Goal: Information Seeking & Learning: Compare options

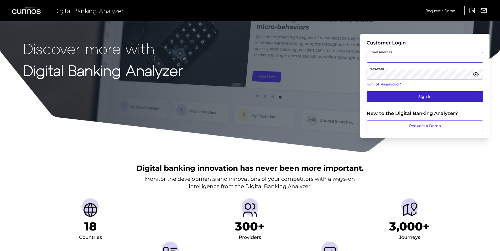
type input "sabine.hermann@curinos.com"
click at [415, 92] on button "Sign In" at bounding box center [425, 96] width 117 height 11
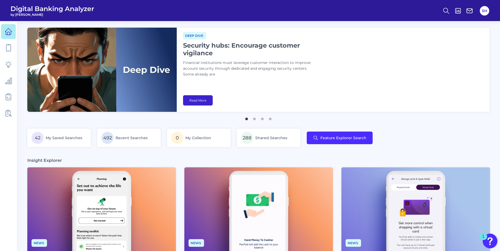
click at [203, 96] on link "Read More" at bounding box center [198, 100] width 30 height 10
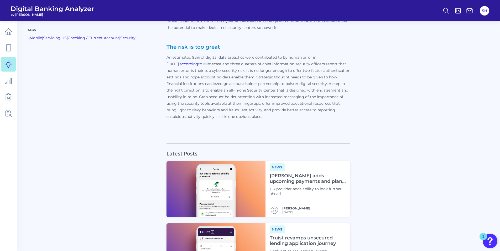
scroll to position [1603, 0]
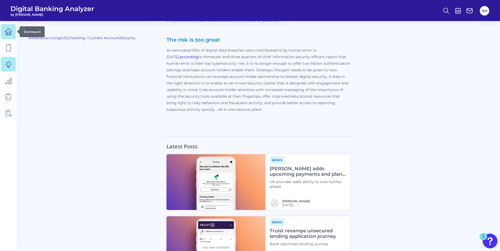
click at [8, 34] on icon at bounding box center [8, 31] width 7 height 7
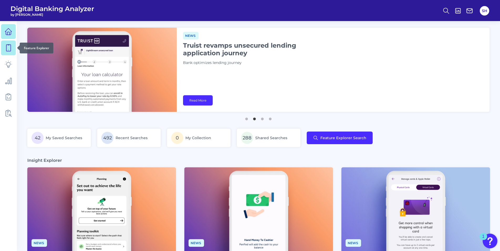
click at [10, 48] on icon at bounding box center [8, 47] width 7 height 7
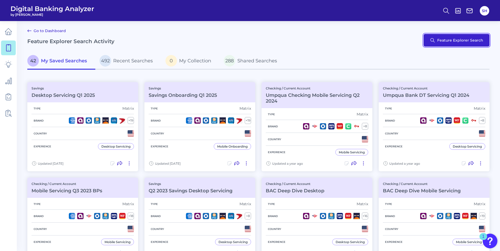
click at [451, 41] on button "Feature Explorer Search" at bounding box center [457, 40] width 66 height 13
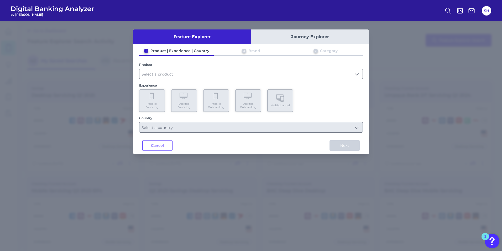
click at [155, 74] on input "text" at bounding box center [251, 74] width 223 height 10
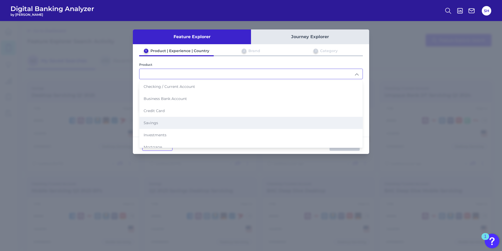
click at [152, 122] on span "Savings" at bounding box center [151, 122] width 14 height 5
type input "Savings"
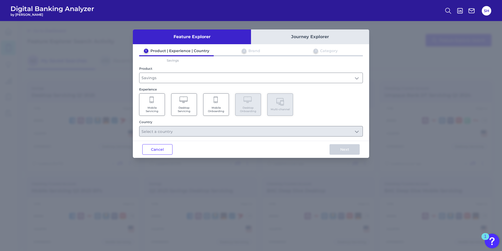
click at [151, 110] on span "Mobile Servicing" at bounding box center [152, 109] width 20 height 7
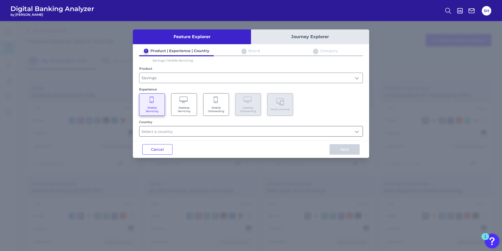
click at [156, 130] on input "text" at bounding box center [251, 131] width 223 height 10
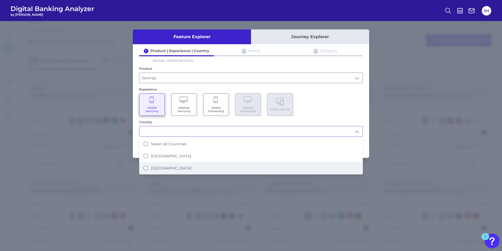
click at [145, 168] on States "United States" at bounding box center [146, 168] width 4 height 4
type input "United States"
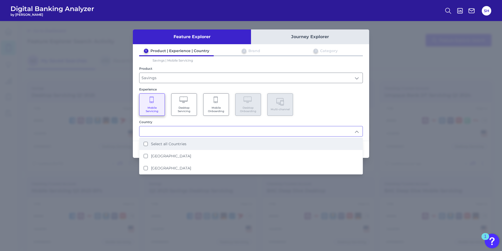
scroll to position [0, 0]
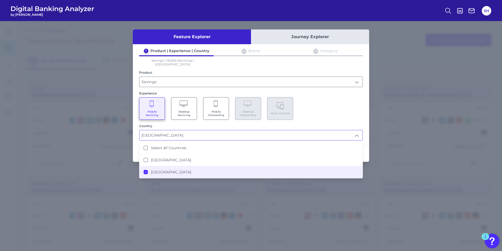
click at [359, 109] on div "Mobile Servicing Desktop Servicing Mobile Onboarding Desktop Onboarding Multi-c…" at bounding box center [251, 108] width 224 height 22
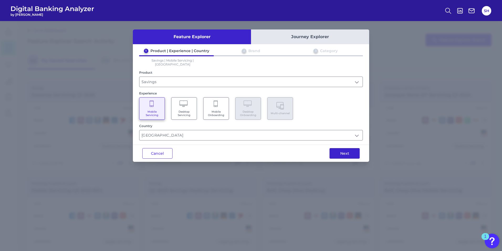
click at [344, 149] on button "Next" at bounding box center [345, 153] width 30 height 11
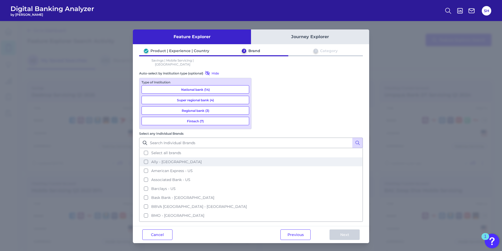
click at [259, 157] on button "Ally - US" at bounding box center [251, 161] width 223 height 9
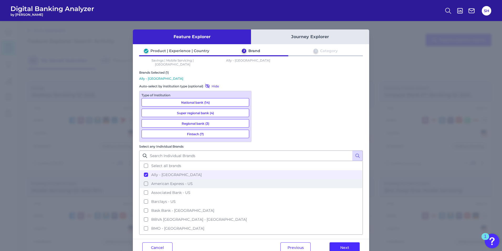
click at [262, 179] on button "American Express - US" at bounding box center [251, 183] width 223 height 9
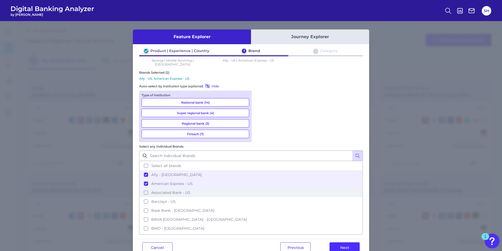
click at [261, 188] on button "Associated Bank - US" at bounding box center [251, 192] width 223 height 9
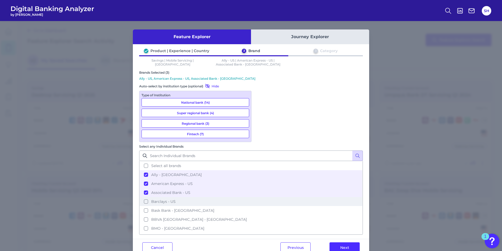
click at [261, 197] on button "Barclays - US" at bounding box center [251, 201] width 223 height 9
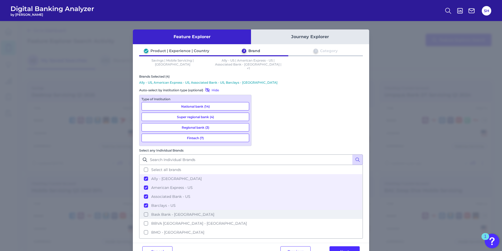
click at [261, 210] on button "Bask Bank - US" at bounding box center [251, 214] width 223 height 9
click at [260, 228] on button "BMO - US" at bounding box center [251, 232] width 223 height 9
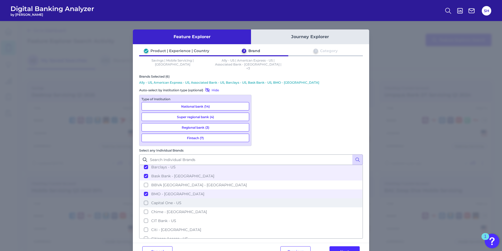
scroll to position [53, 0]
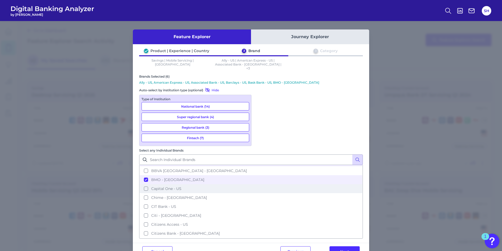
click at [261, 184] on button "Capital One - US" at bounding box center [251, 188] width 223 height 9
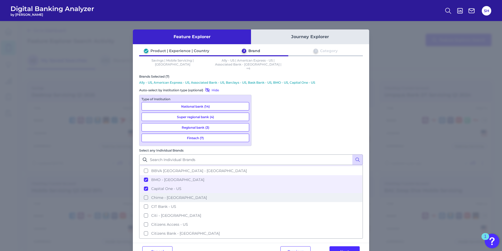
drag, startPoint x: 260, startPoint y: 132, endPoint x: 262, endPoint y: 137, distance: 5.5
click at [260, 193] on button "Chime - US" at bounding box center [251, 197] width 223 height 9
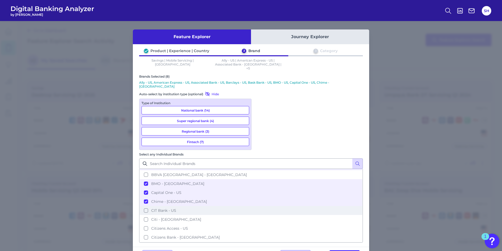
click at [260, 206] on button "CIT Bank - US" at bounding box center [251, 210] width 223 height 9
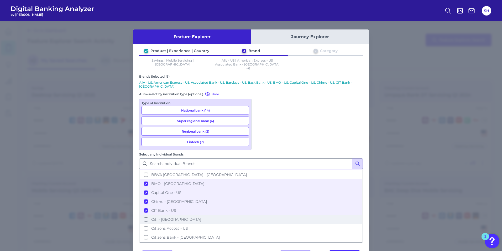
click at [260, 215] on button "Citi - US" at bounding box center [251, 219] width 223 height 9
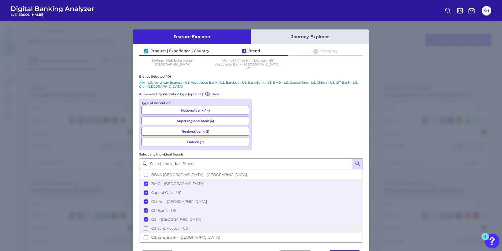
click at [260, 224] on button "Citizens Access - US" at bounding box center [251, 228] width 223 height 9
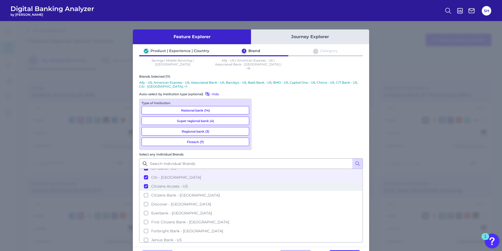
scroll to position [105, 0]
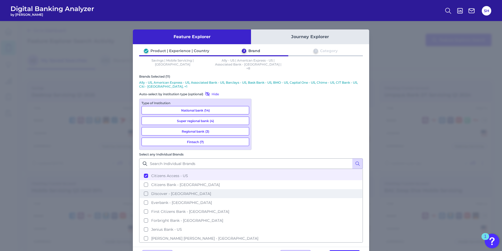
click at [260, 189] on button "Discover - US" at bounding box center [251, 193] width 223 height 9
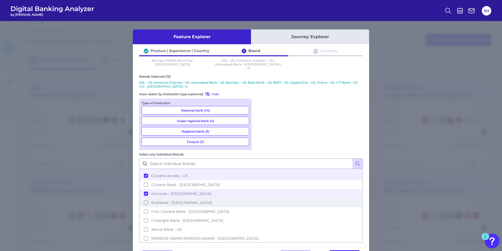
click at [261, 198] on button "Everbank - US" at bounding box center [251, 202] width 223 height 9
click at [260, 207] on button "First Citizens Bank - US" at bounding box center [251, 211] width 223 height 9
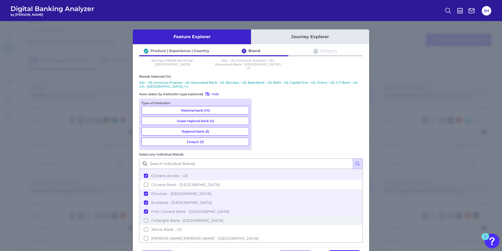
click at [260, 216] on button "Forbright Bank - US" at bounding box center [251, 220] width 223 height 9
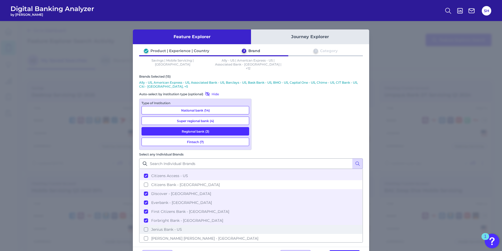
click at [260, 225] on button "Jenius Bank - US" at bounding box center [251, 229] width 223 height 9
click at [260, 234] on button "JP Morgan Chase - US" at bounding box center [251, 238] width 223 height 9
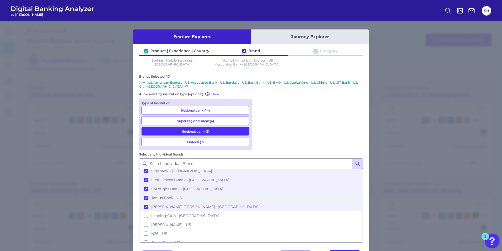
scroll to position [158, 0]
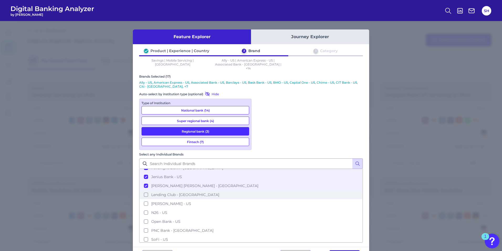
click at [261, 190] on button "Lending Club - US" at bounding box center [251, 194] width 223 height 9
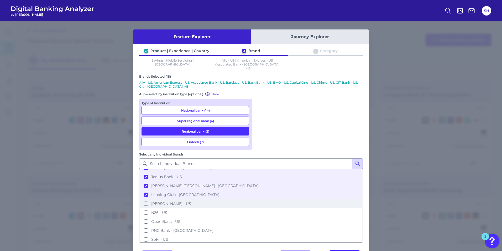
click at [260, 199] on button "Marcus - US" at bounding box center [251, 203] width 223 height 9
click at [261, 217] on button "Open Bank - US" at bounding box center [251, 221] width 223 height 9
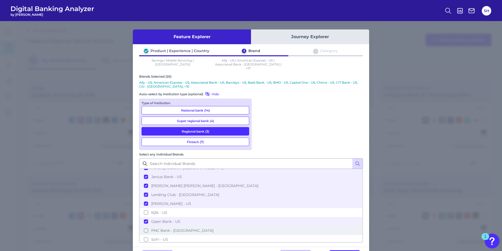
click at [260, 226] on button "PNC Bank - US" at bounding box center [251, 230] width 223 height 9
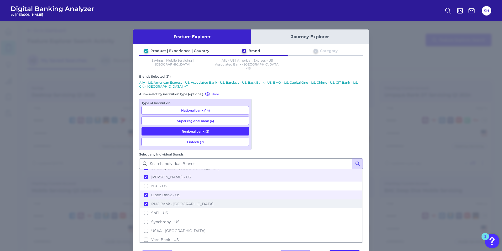
scroll to position [195, 0]
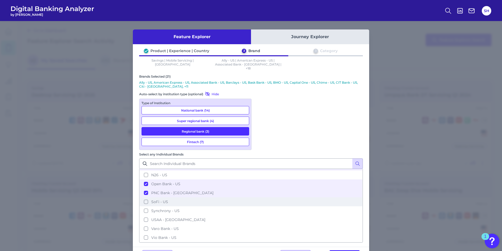
click at [261, 197] on button "SoFi - US" at bounding box center [251, 201] width 223 height 9
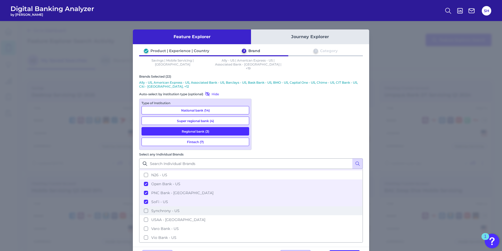
click at [261, 206] on button "Synchrony - US" at bounding box center [251, 210] width 223 height 9
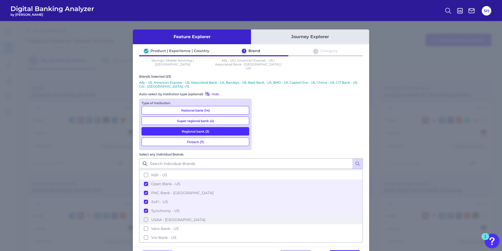
click at [261, 215] on button "USAA - US" at bounding box center [251, 219] width 223 height 9
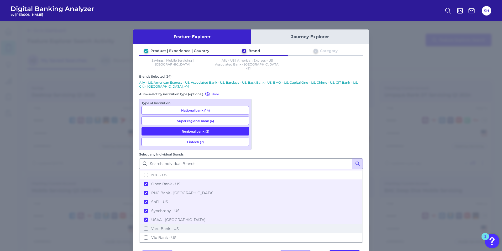
click at [261, 224] on button "Varo Bank - US" at bounding box center [251, 228] width 223 height 9
click at [260, 233] on button "Vio Bank - US" at bounding box center [251, 237] width 223 height 9
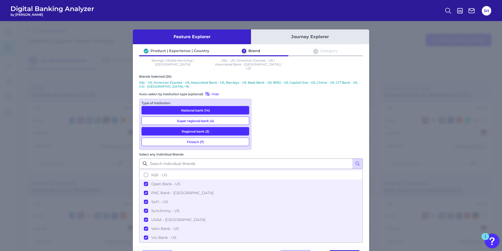
click at [343, 250] on button "Next" at bounding box center [345, 255] width 30 height 11
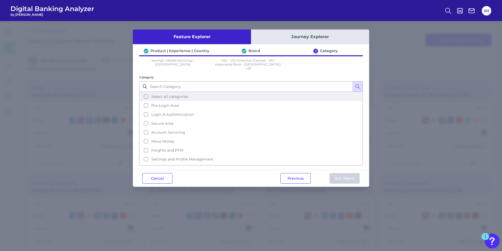
click at [146, 92] on button "Select all categories" at bounding box center [251, 96] width 223 height 9
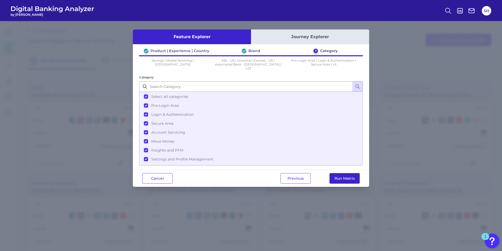
click at [340, 174] on button "Run Matrix" at bounding box center [345, 178] width 30 height 11
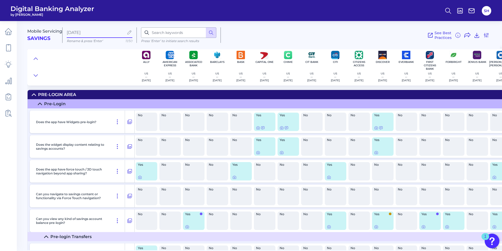
click at [89, 32] on input "Aug 13 2025" at bounding box center [95, 32] width 57 height 5
click at [129, 32] on icon at bounding box center [130, 32] width 6 height 6
click at [129, 33] on icon at bounding box center [130, 32] width 6 height 6
drag, startPoint x: 106, startPoint y: 31, endPoint x: 54, endPoint y: 32, distance: 52.3
click at [54, 32] on div "Mobile Servicing Savings Aug 13 2025 Rename & press 'Enter' 11/50 Press ‘Enter’…" at bounding box center [263, 33] width 473 height 32
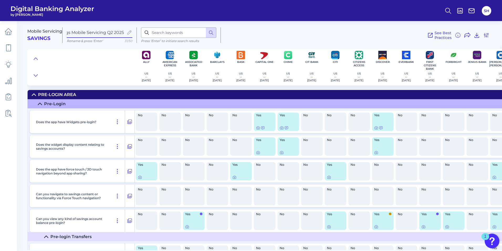
scroll to position [0, 15]
type input "Savings Mobile Servicing Q2 2025"
click at [95, 63] on div at bounding box center [80, 67] width 107 height 37
click at [12, 48] on icon at bounding box center [8, 47] width 7 height 7
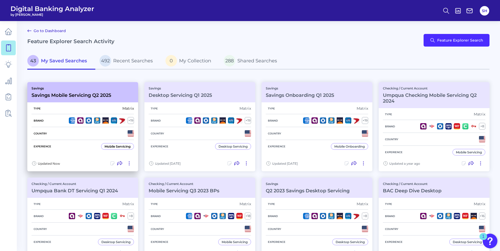
click at [75, 93] on h3 "Savings Mobile Servicing Q2 2025" at bounding box center [72, 95] width 80 height 6
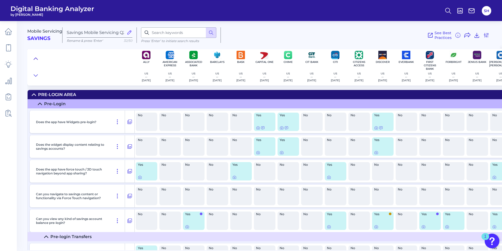
click at [36, 57] on icon at bounding box center [36, 58] width 4 height 5
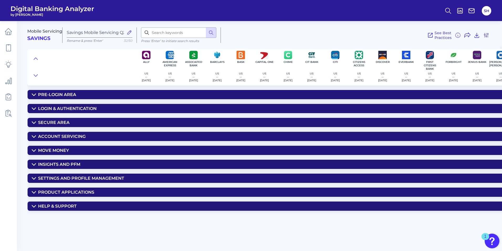
click at [61, 95] on div "Pre-Login Area" at bounding box center [57, 94] width 38 height 5
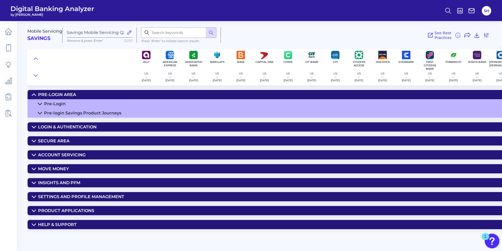
click at [53, 103] on div "Pre-Login" at bounding box center [55, 103] width 22 height 5
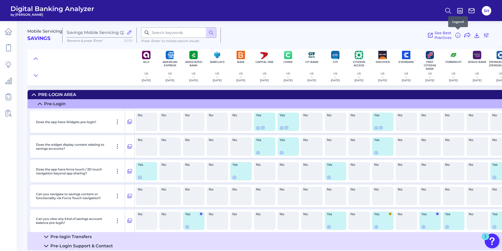
click at [458, 36] on icon at bounding box center [458, 35] width 6 height 6
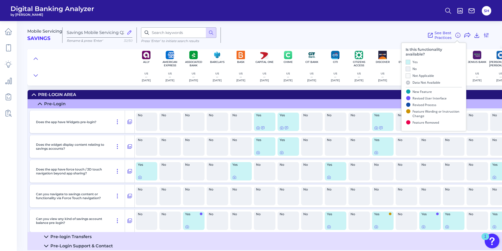
click at [458, 36] on icon at bounding box center [458, 35] width 6 height 6
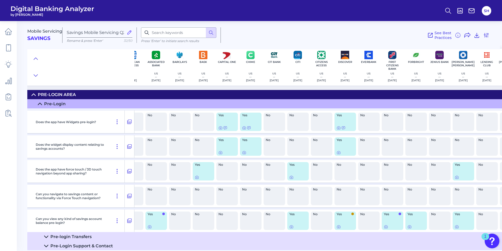
scroll to position [0, 43]
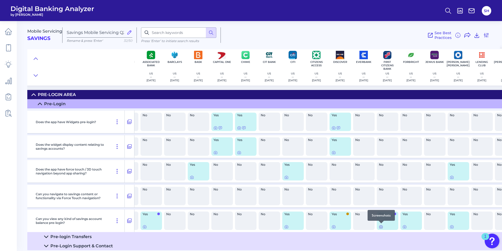
click at [381, 226] on icon at bounding box center [381, 226] width 4 height 4
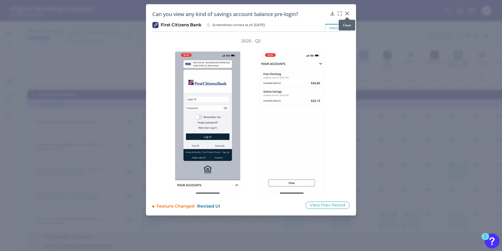
click at [347, 14] on div at bounding box center [347, 16] width 5 height 5
click at [348, 14] on div at bounding box center [347, 16] width 5 height 5
click at [347, 13] on icon at bounding box center [347, 13] width 3 height 3
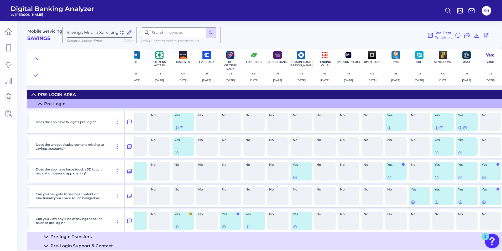
scroll to position [0, 228]
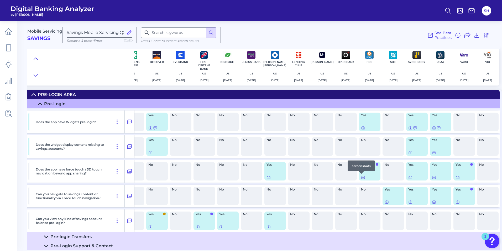
click at [361, 176] on icon at bounding box center [363, 177] width 4 height 4
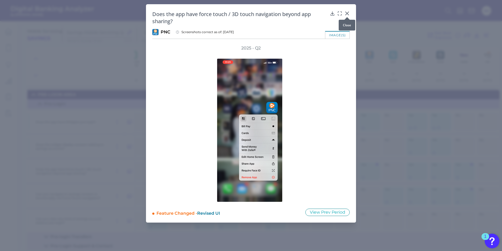
click at [347, 13] on icon at bounding box center [347, 13] width 3 height 3
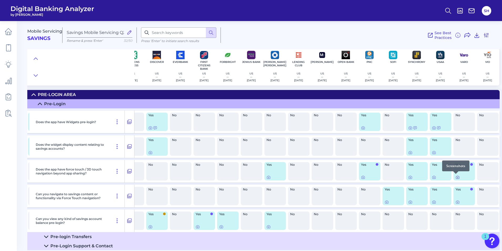
click at [457, 178] on icon at bounding box center [457, 177] width 1 height 1
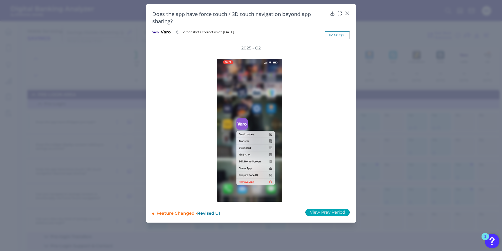
click at [334, 211] on button "View Prev Period" at bounding box center [328, 211] width 44 height 7
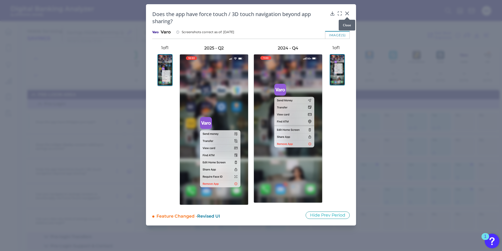
click at [347, 13] on icon at bounding box center [347, 13] width 5 height 5
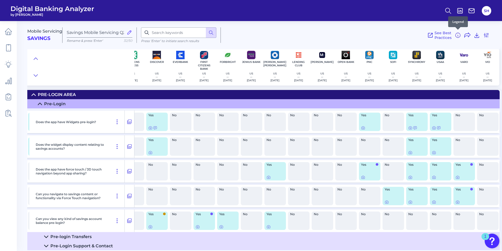
click at [457, 34] on icon at bounding box center [458, 35] width 6 height 6
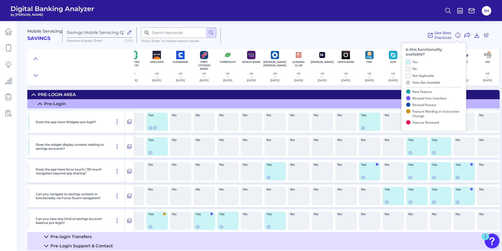
click at [457, 34] on icon at bounding box center [458, 35] width 6 height 6
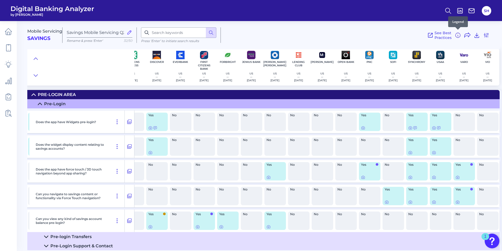
click at [457, 33] on icon at bounding box center [458, 35] width 6 height 6
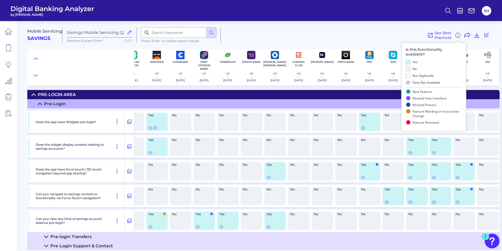
click at [457, 34] on icon at bounding box center [458, 35] width 6 height 6
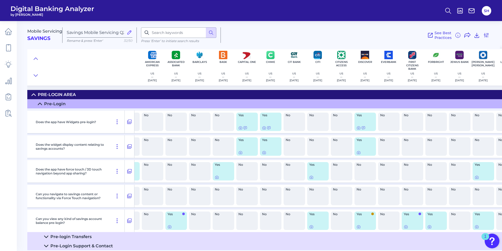
scroll to position [0, 0]
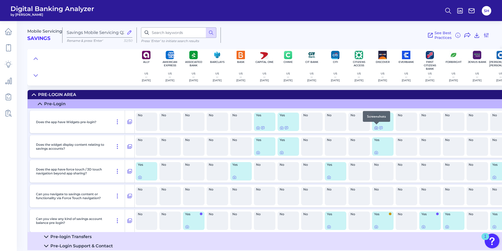
click at [377, 127] on icon at bounding box center [376, 128] width 4 height 4
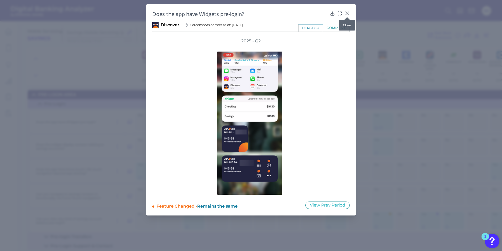
click at [346, 11] on icon at bounding box center [347, 13] width 5 height 5
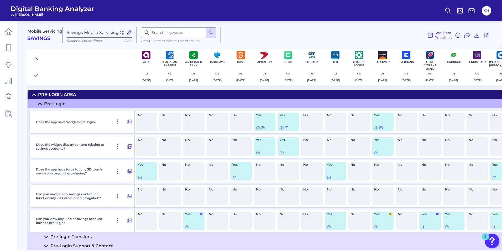
click at [32, 92] on summary "Pre-Login Area" at bounding box center [377, 94] width 698 height 9
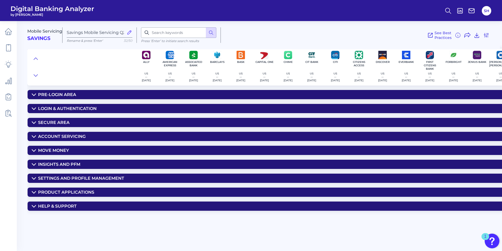
click at [36, 94] on summary "Pre-Login Area" at bounding box center [377, 94] width 698 height 9
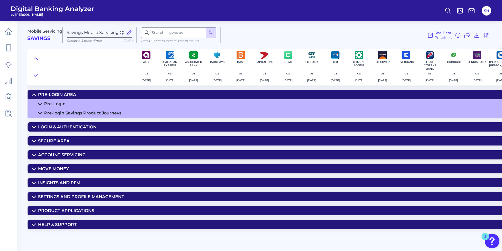
click at [48, 112] on div "Pre-login Savings Product Journeys" at bounding box center [82, 112] width 77 height 5
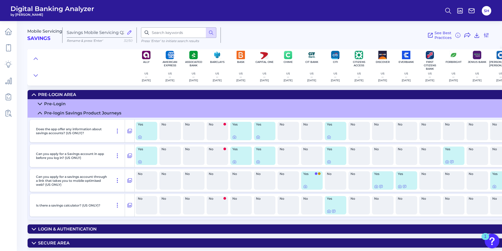
drag, startPoint x: 214, startPoint y: 250, endPoint x: 243, endPoint y: 254, distance: 29.7
click at [243, 250] on html "Digital Banking Analyzer by Curinos SH Mobile Servicing Savings Savings Mobile …" at bounding box center [251, 125] width 502 height 251
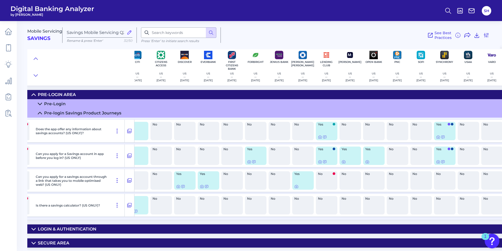
scroll to position [0, 228]
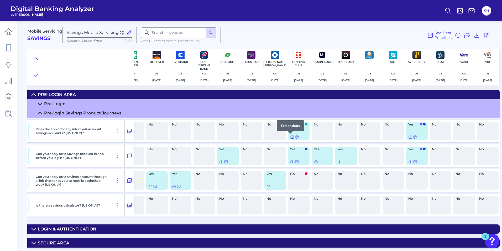
click at [292, 137] on icon at bounding box center [292, 137] width 1 height 1
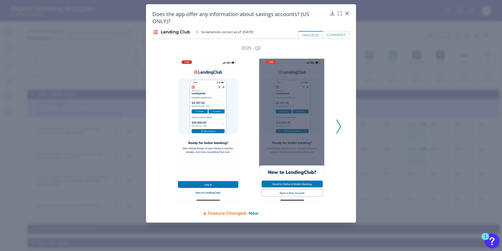
click at [337, 129] on icon at bounding box center [339, 126] width 5 height 14
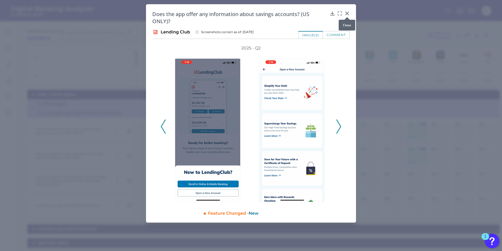
click at [347, 13] on icon at bounding box center [347, 13] width 3 height 3
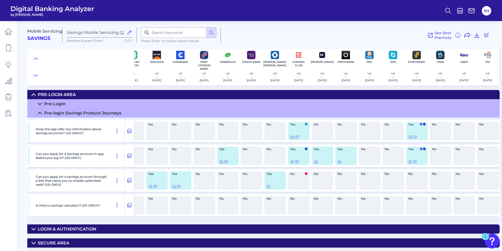
click at [39, 112] on icon at bounding box center [40, 113] width 4 height 4
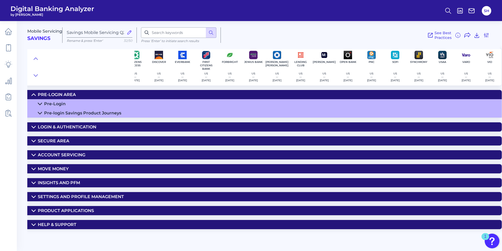
click at [51, 102] on div "Pre-Login" at bounding box center [55, 103] width 22 height 5
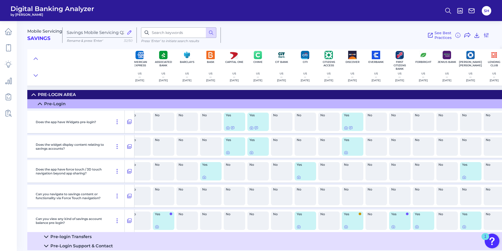
scroll to position [0, 0]
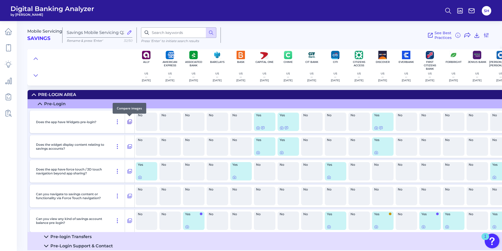
click at [130, 122] on icon at bounding box center [129, 121] width 5 height 6
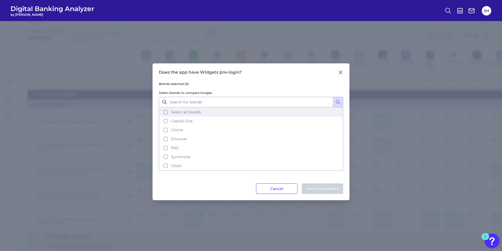
click at [166, 111] on button "Select all brands" at bounding box center [250, 111] width 183 height 9
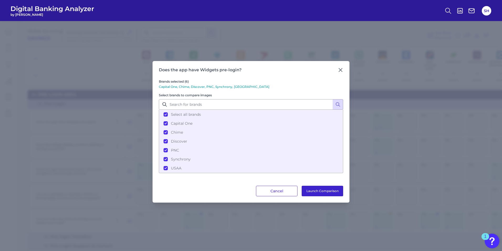
click at [325, 193] on button "Launch Comparison" at bounding box center [323, 190] width 42 height 11
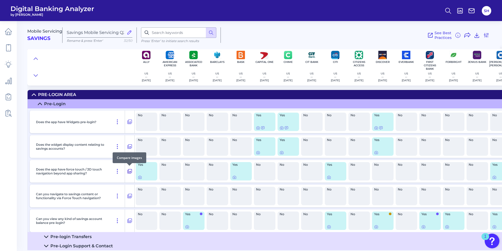
click at [131, 172] on icon at bounding box center [129, 171] width 5 height 6
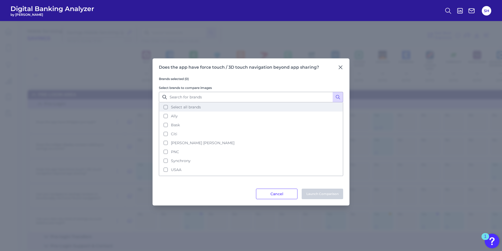
click at [165, 106] on button "Select all brands" at bounding box center [250, 106] width 183 height 9
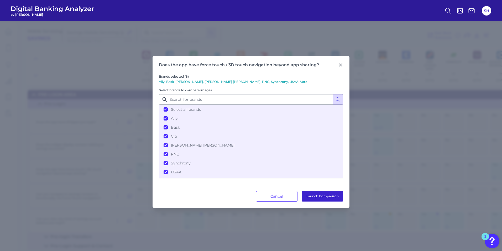
click at [314, 194] on button "Launch Comparison" at bounding box center [323, 196] width 42 height 11
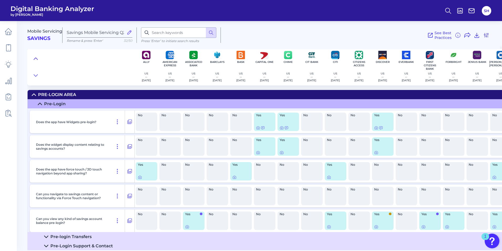
click at [34, 57] on icon at bounding box center [36, 58] width 4 height 5
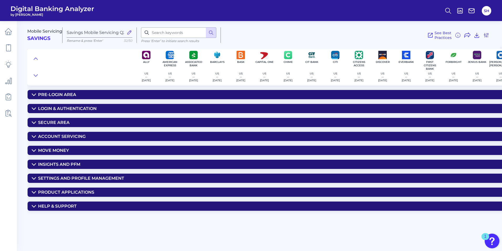
click at [48, 104] on summary "Login & Authentication" at bounding box center [377, 108] width 698 height 9
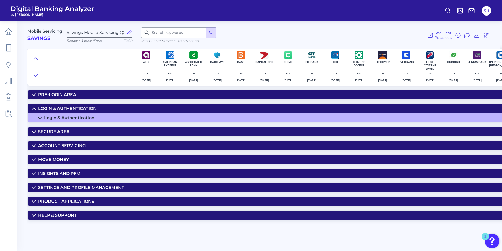
click at [73, 118] on div "Login & Authentication" at bounding box center [69, 117] width 50 height 5
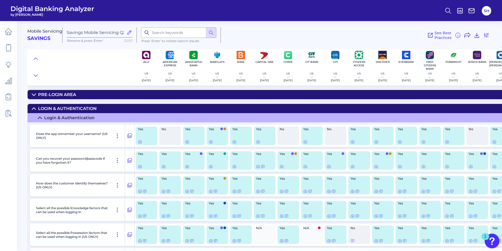
click at [33, 94] on icon at bounding box center [34, 95] width 4 height 2
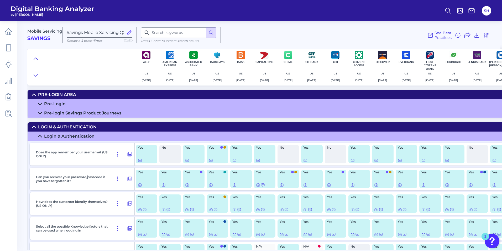
click at [40, 103] on icon at bounding box center [40, 104] width 4 height 4
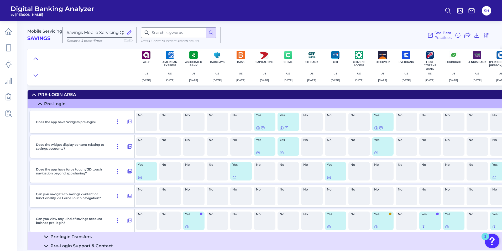
click at [40, 103] on icon at bounding box center [40, 104] width 4 height 2
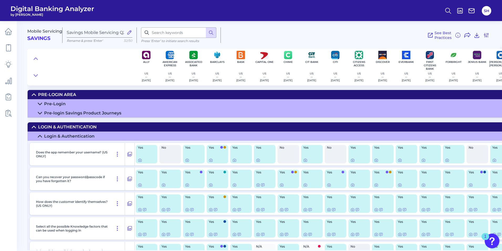
click at [41, 111] on icon at bounding box center [40, 113] width 4 height 4
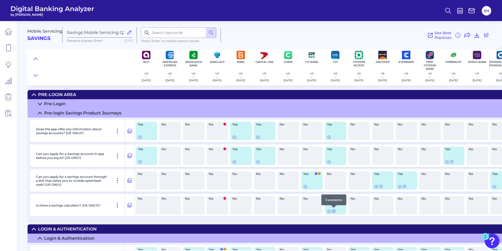
click at [334, 210] on icon at bounding box center [334, 211] width 4 height 4
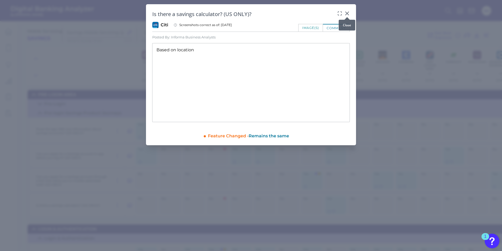
click at [346, 13] on icon at bounding box center [347, 13] width 5 height 5
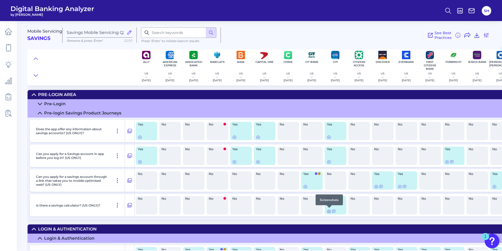
click at [329, 211] on icon at bounding box center [329, 211] width 1 height 1
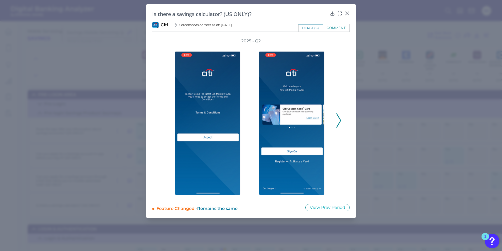
click at [338, 122] on icon at bounding box center [339, 120] width 5 height 14
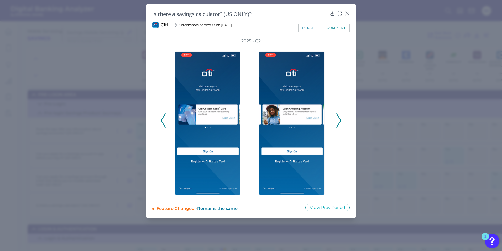
click at [338, 122] on icon at bounding box center [339, 120] width 5 height 14
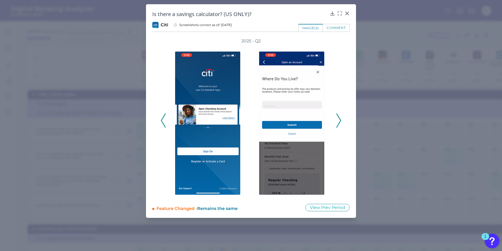
click at [338, 122] on icon at bounding box center [339, 120] width 5 height 14
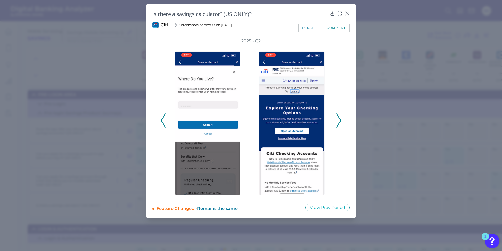
click at [338, 122] on icon at bounding box center [339, 120] width 5 height 14
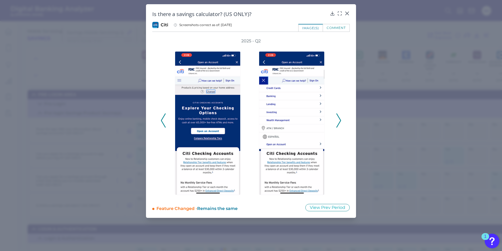
click at [338, 122] on icon at bounding box center [339, 120] width 5 height 14
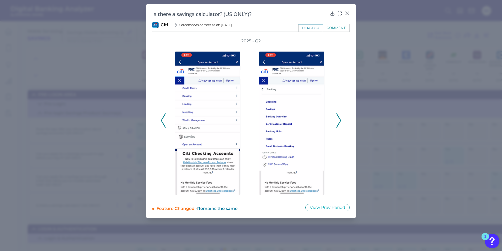
click at [338, 122] on icon at bounding box center [339, 120] width 5 height 14
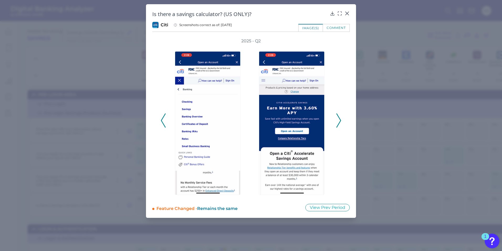
click at [338, 122] on icon at bounding box center [339, 120] width 5 height 14
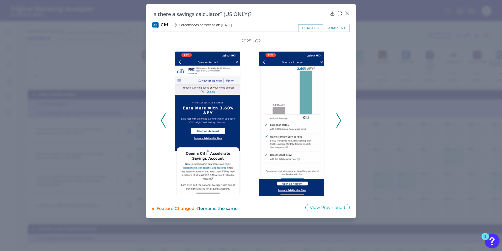
click at [338, 122] on icon at bounding box center [339, 120] width 5 height 14
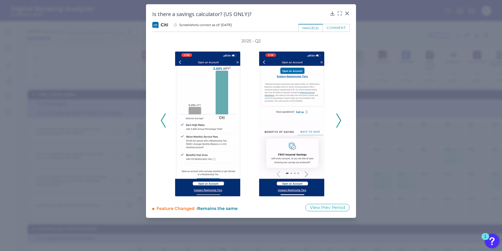
click at [338, 122] on icon at bounding box center [339, 120] width 5 height 14
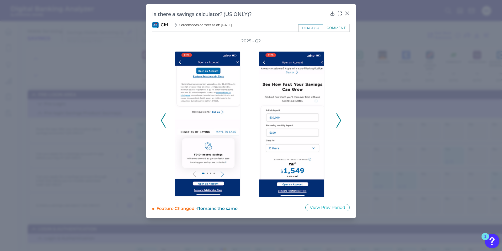
click at [338, 122] on icon at bounding box center [339, 120] width 5 height 14
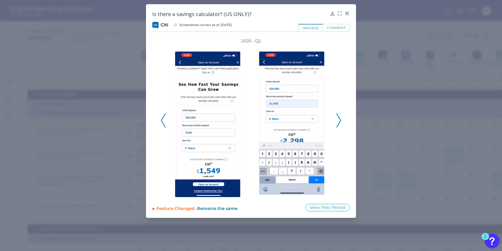
click at [337, 123] on icon at bounding box center [339, 120] width 5 height 14
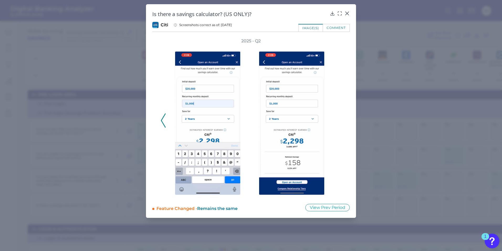
click at [162, 122] on icon at bounding box center [163, 120] width 5 height 14
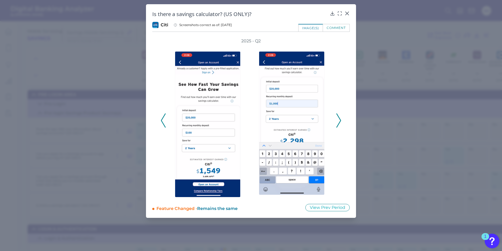
click at [162, 122] on icon at bounding box center [163, 120] width 5 height 14
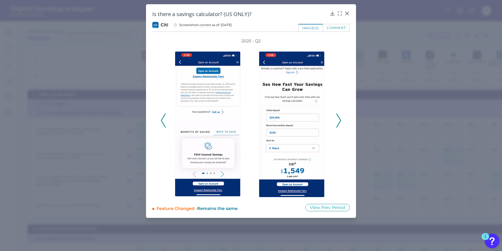
click at [162, 122] on icon at bounding box center [163, 120] width 5 height 14
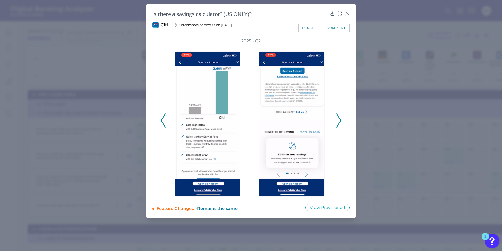
click at [162, 122] on icon at bounding box center [163, 120] width 5 height 14
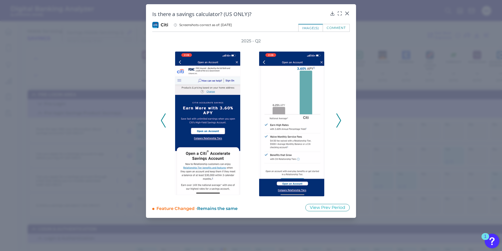
click at [340, 122] on polyline at bounding box center [339, 120] width 4 height 13
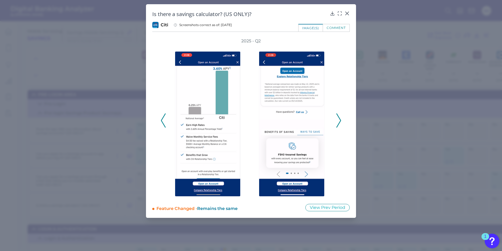
click at [338, 122] on icon at bounding box center [339, 120] width 5 height 14
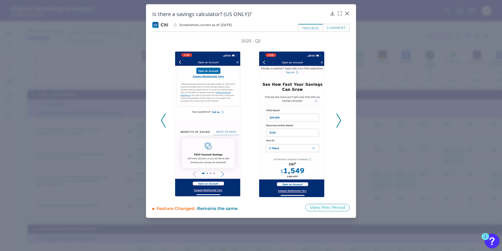
click at [338, 123] on icon at bounding box center [339, 120] width 5 height 14
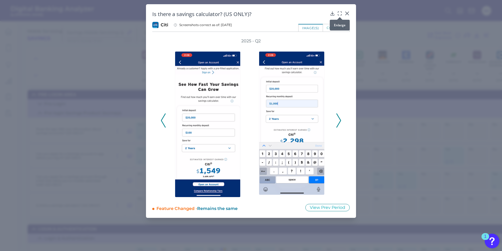
click at [340, 14] on icon at bounding box center [339, 13] width 5 height 5
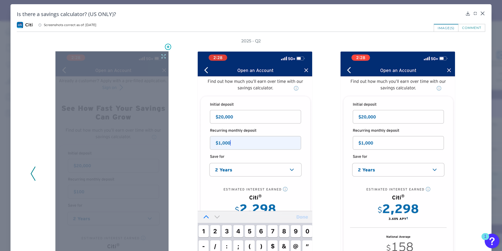
drag, startPoint x: 112, startPoint y: 150, endPoint x: 83, endPoint y: 117, distance: 43.5
click at [83, 117] on div at bounding box center [111, 177] width 113 height 252
click at [161, 55] on icon at bounding box center [164, 56] width 6 height 6
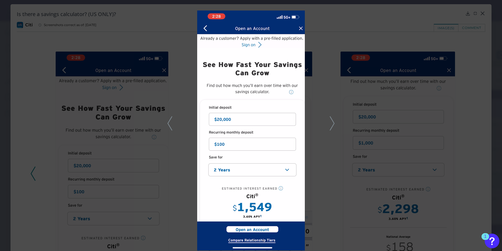
click at [170, 126] on icon at bounding box center [170, 123] width 5 height 14
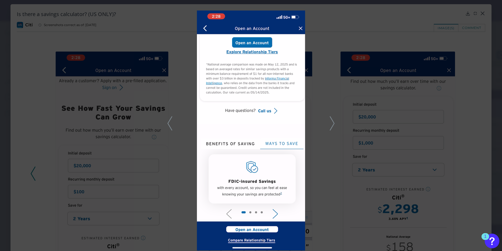
click at [170, 126] on icon at bounding box center [170, 123] width 5 height 14
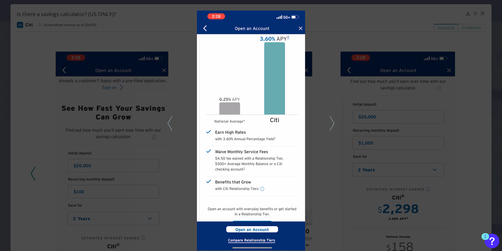
click at [482, 47] on div at bounding box center [251, 125] width 502 height 251
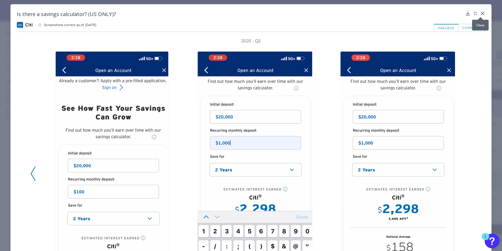
click at [481, 12] on icon at bounding box center [482, 13] width 3 height 3
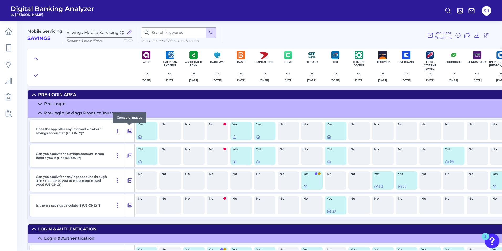
click at [128, 132] on icon at bounding box center [130, 131] width 4 height 4
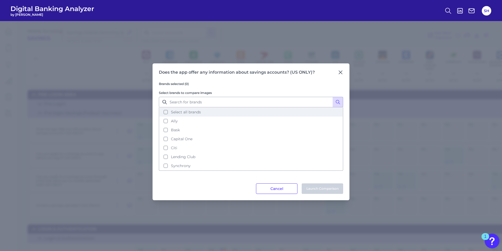
click at [167, 113] on button "Select all brands" at bounding box center [250, 111] width 183 height 9
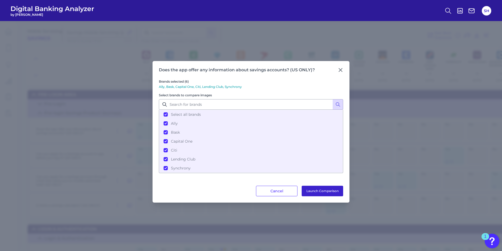
click at [314, 191] on button "Launch Comparison" at bounding box center [323, 190] width 42 height 11
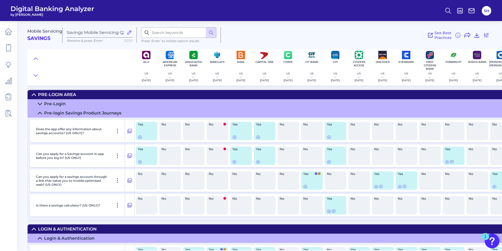
click at [37, 103] on summary "Pre-Login" at bounding box center [377, 103] width 698 height 9
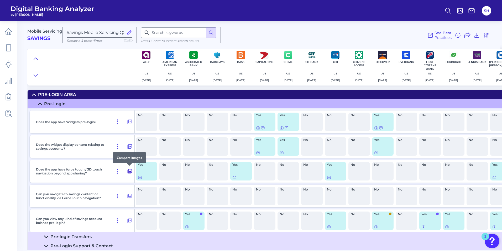
click at [128, 170] on icon at bounding box center [129, 171] width 5 height 6
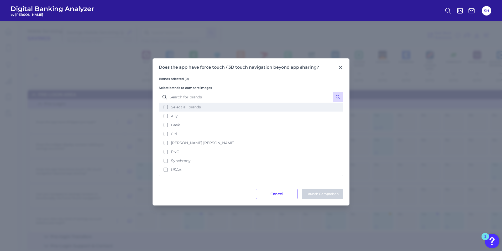
click at [167, 106] on button "Select all brands" at bounding box center [250, 106] width 183 height 9
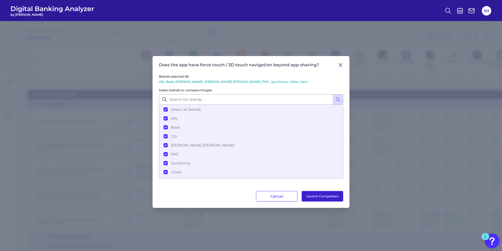
click at [316, 197] on button "Launch Comparison" at bounding box center [323, 196] width 42 height 11
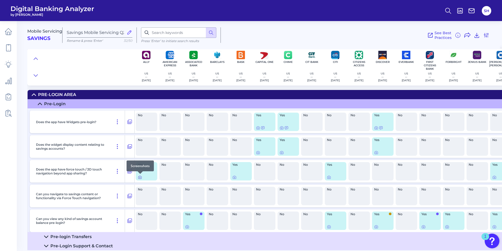
click at [139, 178] on icon at bounding box center [140, 177] width 4 height 4
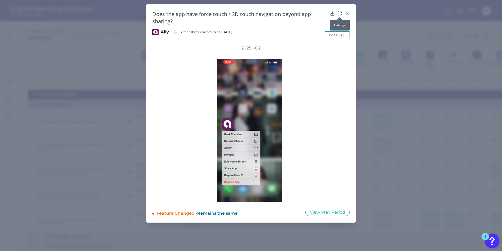
click at [339, 12] on icon at bounding box center [339, 13] width 5 height 5
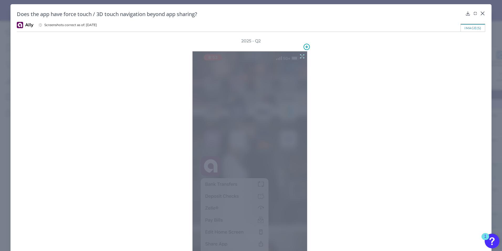
drag, startPoint x: 235, startPoint y: 121, endPoint x: 301, endPoint y: 55, distance: 93.4
click at [301, 55] on icon at bounding box center [302, 56] width 6 height 6
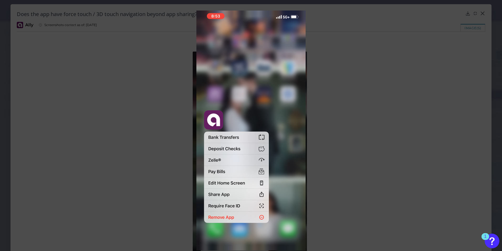
click at [486, 21] on div at bounding box center [251, 125] width 502 height 251
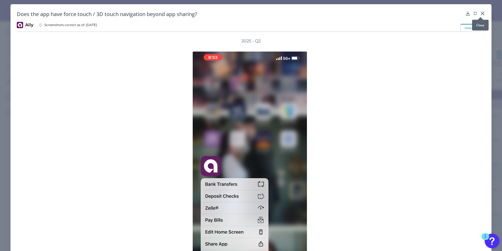
click at [481, 13] on icon at bounding box center [482, 13] width 3 height 3
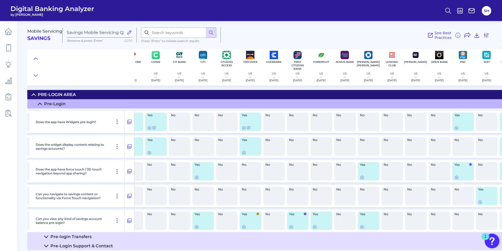
scroll to position [0, 133]
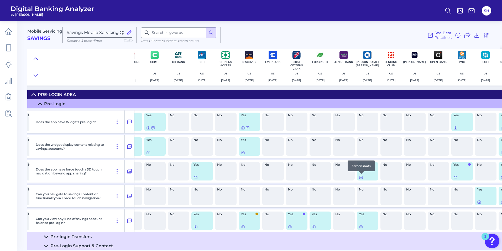
click at [361, 176] on div at bounding box center [361, 173] width 5 height 5
click at [361, 178] on icon at bounding box center [361, 177] width 4 height 4
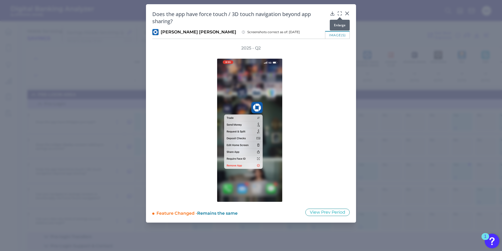
click at [339, 13] on icon at bounding box center [339, 13] width 5 height 5
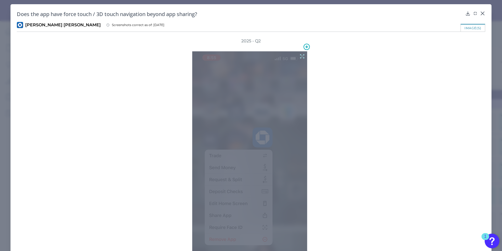
click at [302, 55] on icon at bounding box center [302, 56] width 6 height 6
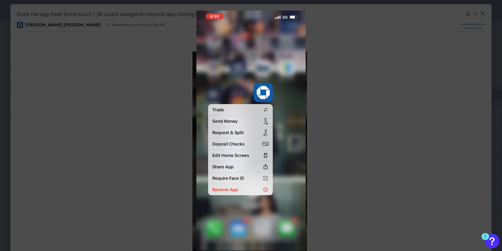
click at [372, 108] on div at bounding box center [251, 125] width 502 height 251
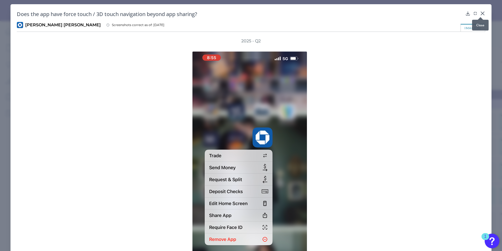
click at [481, 14] on div at bounding box center [480, 16] width 5 height 5
click at [480, 13] on icon at bounding box center [482, 13] width 5 height 5
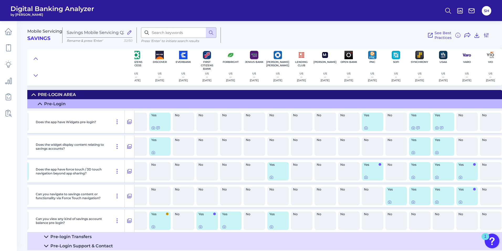
scroll to position [0, 228]
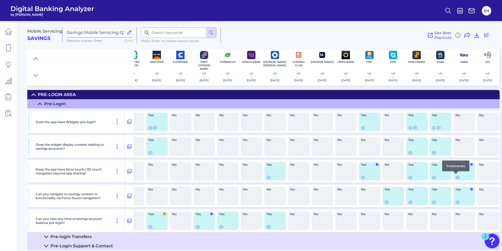
click at [456, 178] on icon at bounding box center [458, 177] width 4 height 4
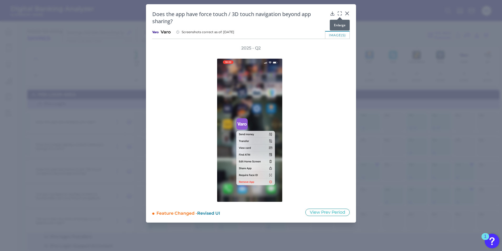
click at [339, 14] on icon at bounding box center [339, 13] width 5 height 5
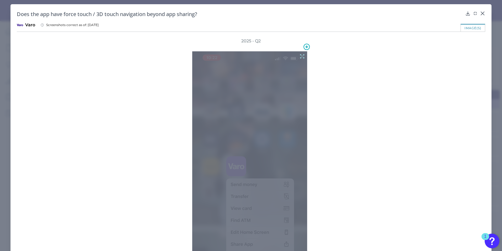
click at [300, 56] on icon at bounding box center [302, 56] width 6 height 6
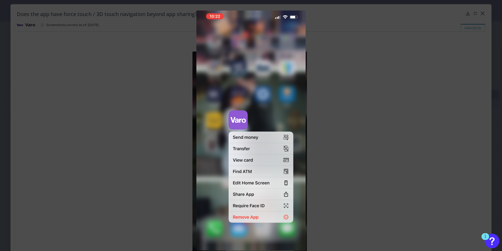
click at [443, 61] on div at bounding box center [251, 125] width 502 height 251
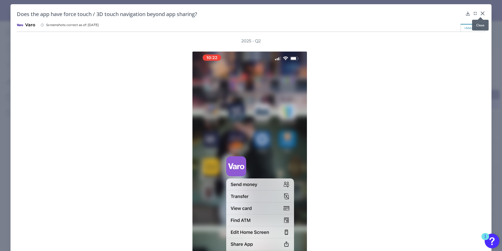
click at [482, 13] on icon at bounding box center [482, 13] width 5 height 5
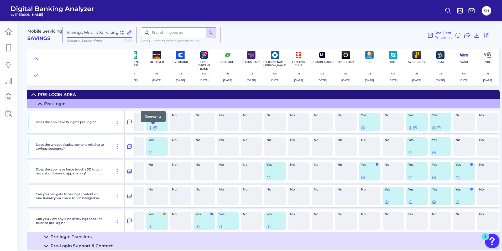
click at [153, 129] on icon at bounding box center [155, 128] width 4 height 4
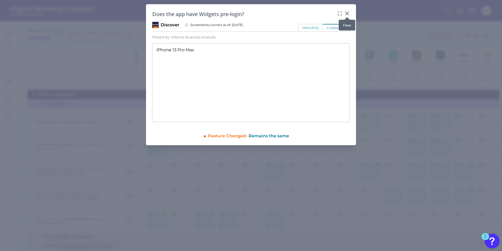
click at [347, 12] on icon at bounding box center [347, 13] width 5 height 5
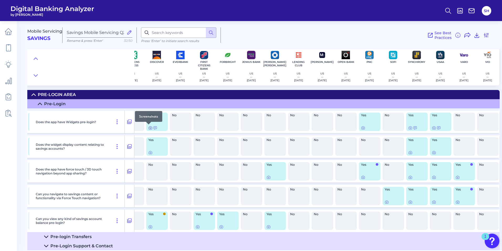
click at [148, 127] on icon at bounding box center [150, 128] width 4 height 4
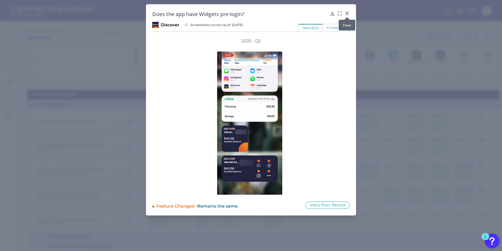
click at [346, 12] on icon at bounding box center [347, 13] width 3 height 3
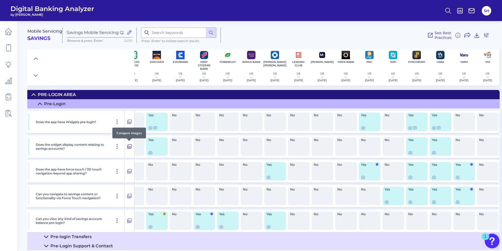
click at [129, 145] on icon at bounding box center [129, 146] width 5 height 6
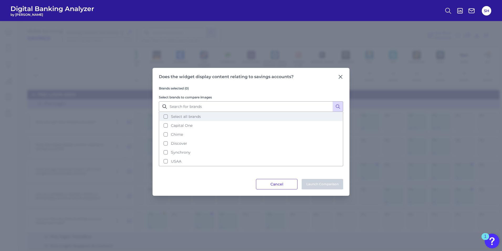
click at [164, 115] on button "Select all brands" at bounding box center [250, 116] width 183 height 9
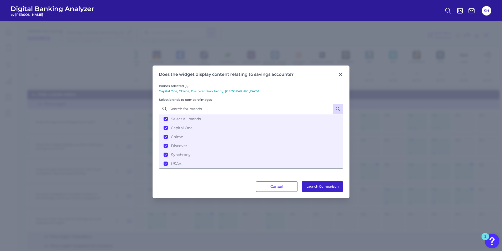
click at [319, 182] on button "Launch Comparison" at bounding box center [323, 186] width 42 height 11
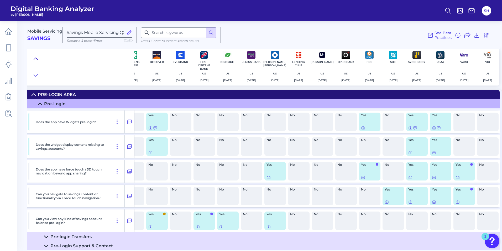
click at [35, 57] on icon at bounding box center [36, 58] width 4 height 5
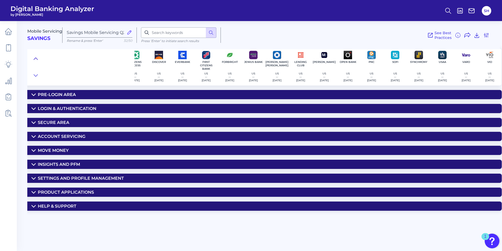
scroll to position [0, 224]
click at [88, 109] on div "Login & Authentication" at bounding box center [67, 108] width 59 height 5
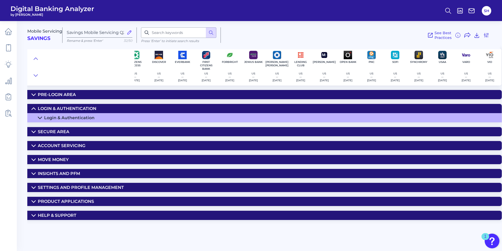
click at [81, 118] on div "Login & Authentication" at bounding box center [69, 117] width 50 height 5
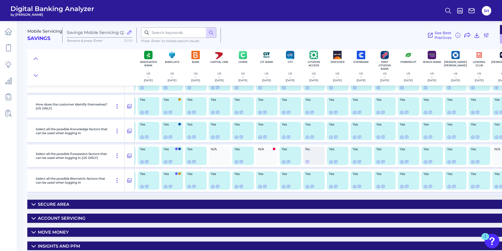
scroll to position [79, 0]
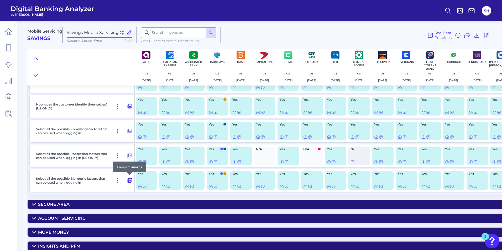
click at [130, 179] on icon at bounding box center [129, 180] width 5 height 6
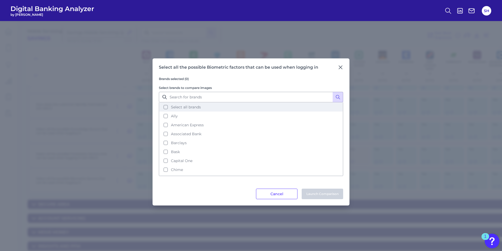
click at [164, 107] on button "Select all brands" at bounding box center [250, 106] width 183 height 9
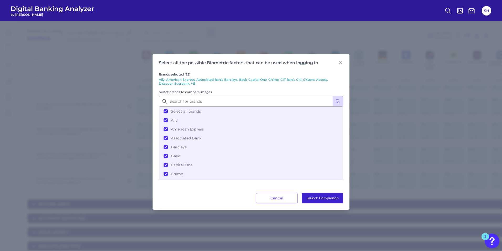
click at [311, 196] on button "Launch Comparison" at bounding box center [323, 198] width 42 height 11
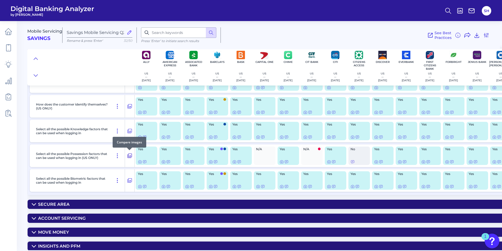
click at [130, 156] on icon at bounding box center [129, 155] width 5 height 6
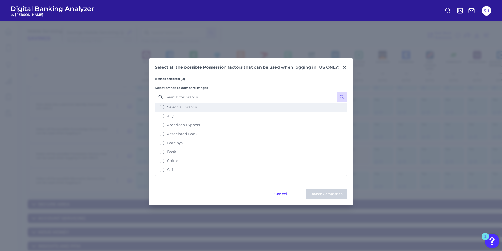
click at [160, 106] on button "Select all brands" at bounding box center [251, 106] width 191 height 9
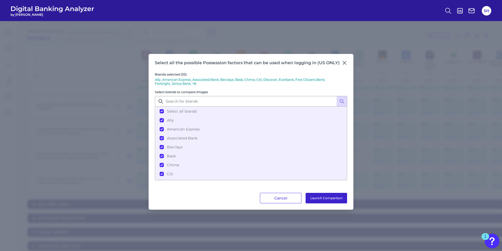
click at [321, 200] on button "Launch Comparison" at bounding box center [327, 198] width 42 height 11
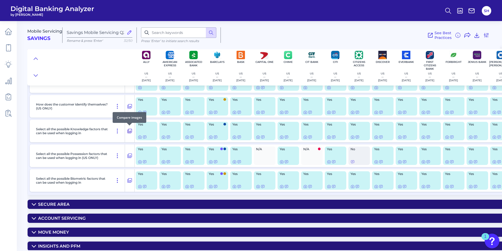
click at [130, 130] on icon at bounding box center [129, 131] width 5 height 6
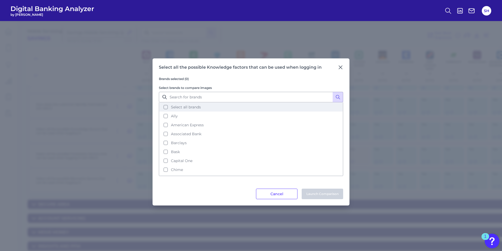
click at [164, 107] on button "Select all brands" at bounding box center [250, 106] width 183 height 9
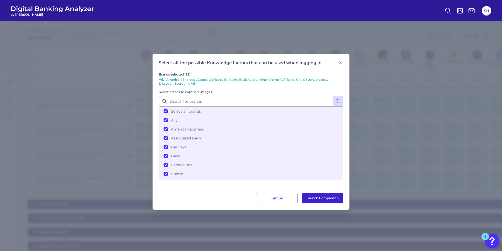
click at [324, 194] on button "Launch Comparison" at bounding box center [323, 198] width 42 height 11
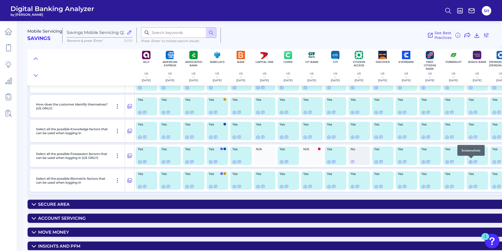
click at [472, 162] on icon at bounding box center [471, 161] width 4 height 4
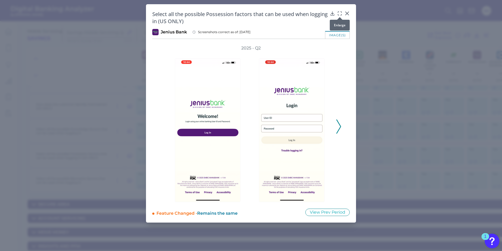
click at [340, 12] on icon at bounding box center [339, 13] width 5 height 5
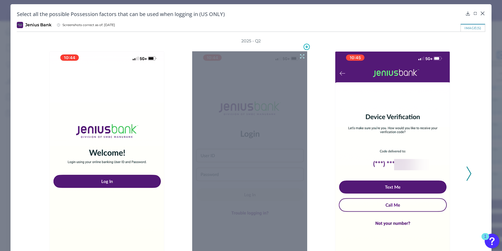
click at [301, 55] on icon at bounding box center [303, 56] width 4 height 4
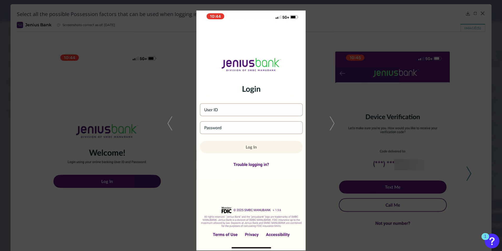
click at [330, 126] on icon at bounding box center [332, 123] width 5 height 14
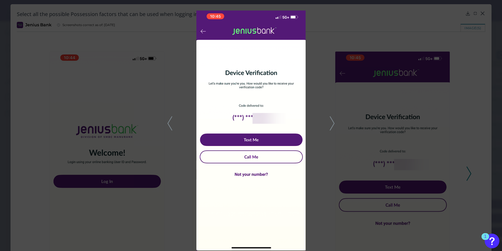
click at [331, 127] on icon at bounding box center [332, 123] width 5 height 14
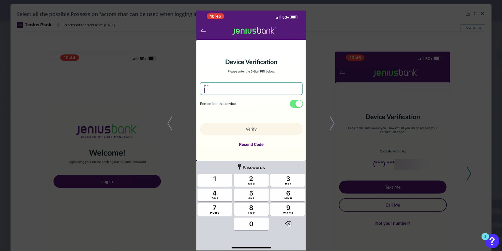
click at [169, 122] on polyline at bounding box center [170, 122] width 4 height 13
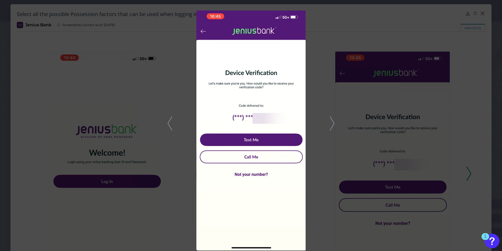
click at [332, 125] on icon at bounding box center [332, 123] width 5 height 14
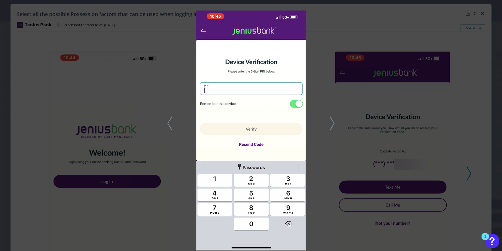
click at [332, 125] on icon at bounding box center [332, 123] width 5 height 14
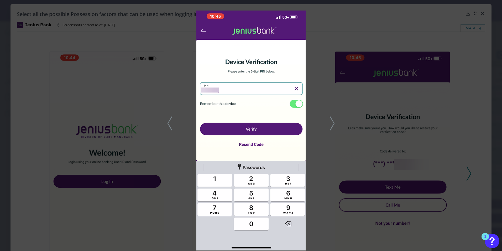
click at [332, 125] on icon at bounding box center [332, 123] width 5 height 14
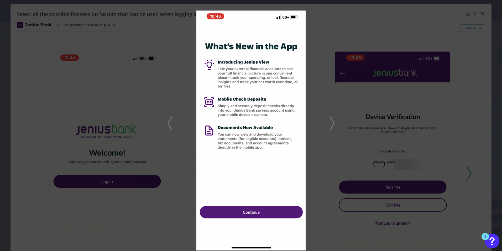
click at [332, 125] on icon at bounding box center [332, 123] width 5 height 14
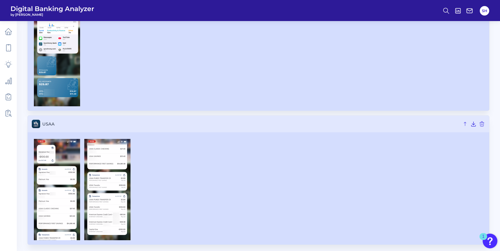
scroll to position [616, 0]
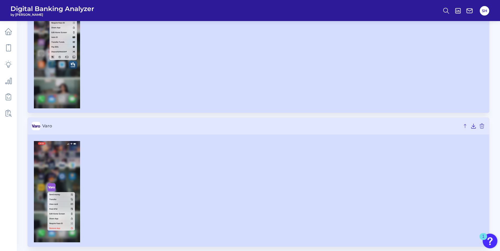
scroll to position [879, 0]
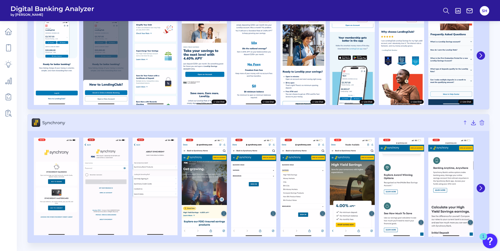
scroll to position [454, 0]
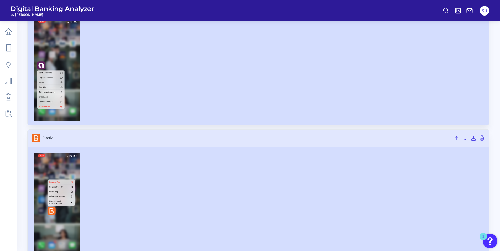
scroll to position [12, 0]
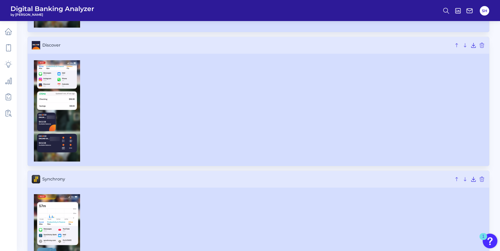
scroll to position [245, 0]
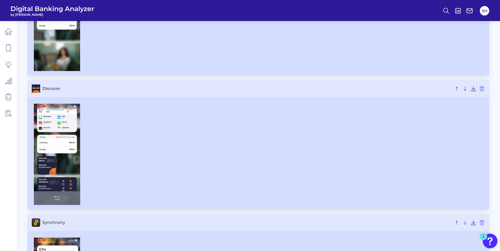
click at [67, 197] on div at bounding box center [57, 198] width 46 height 14
click at [56, 199] on icon at bounding box center [57, 198] width 6 height 6
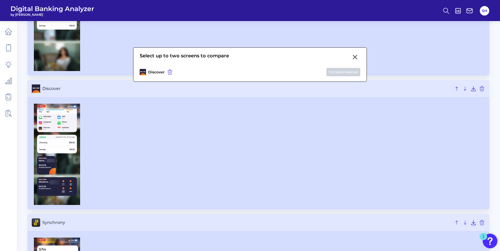
click at [356, 58] on icon at bounding box center [355, 57] width 4 height 4
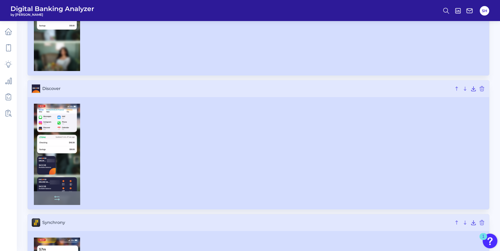
click at [72, 152] on img at bounding box center [57, 154] width 46 height 101
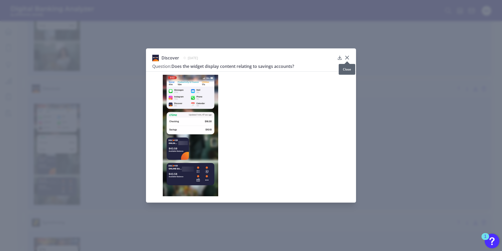
click at [348, 56] on icon at bounding box center [347, 57] width 5 height 5
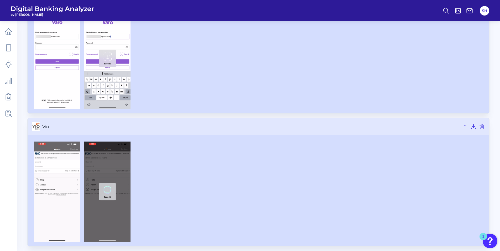
scroll to position [3154, 0]
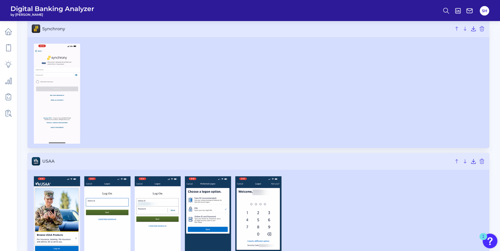
scroll to position [2838, 0]
